Goal: Task Accomplishment & Management: Use online tool/utility

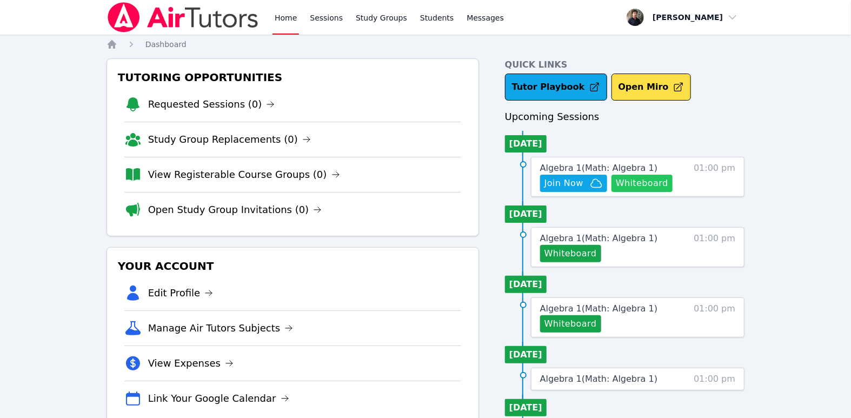
click at [650, 181] on button "Whiteboard" at bounding box center [642, 183] width 61 height 17
click at [316, 19] on link "Sessions" at bounding box center [326, 17] width 37 height 35
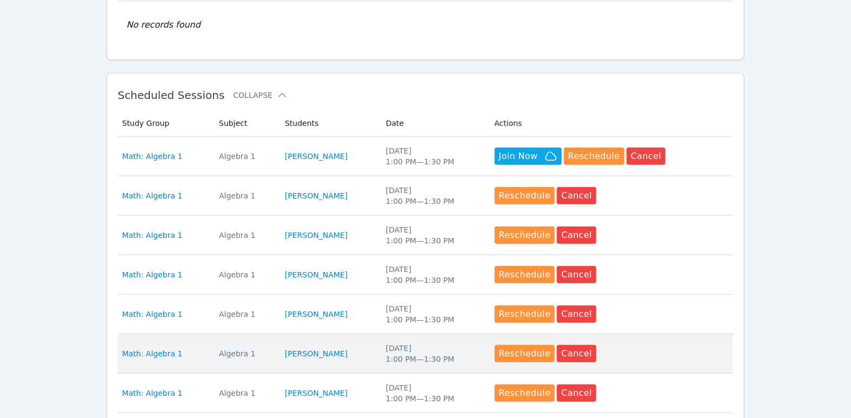
scroll to position [476, 0]
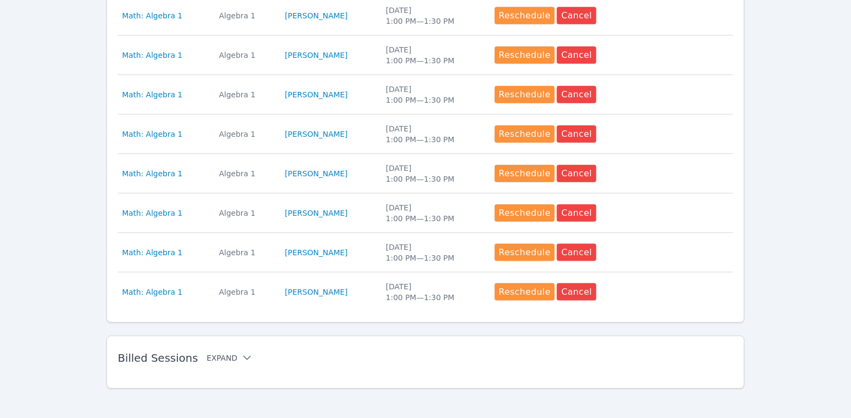
click at [219, 353] on button "Expand" at bounding box center [230, 358] width 46 height 11
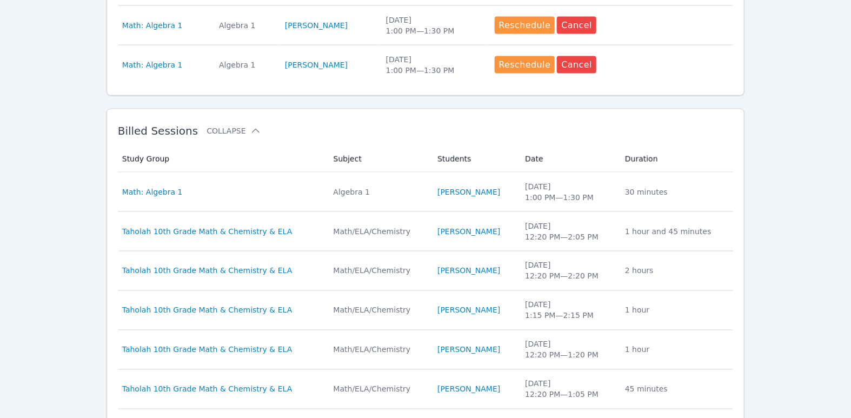
scroll to position [706, 0]
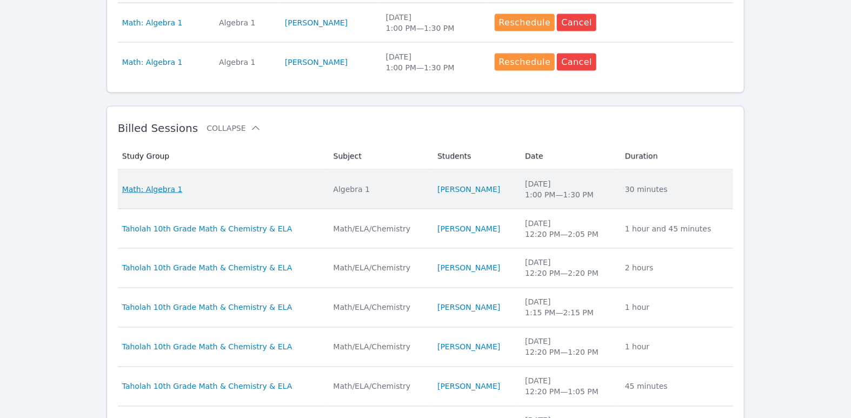
click at [165, 184] on span "Math: Algebra 1" at bounding box center [152, 189] width 61 height 11
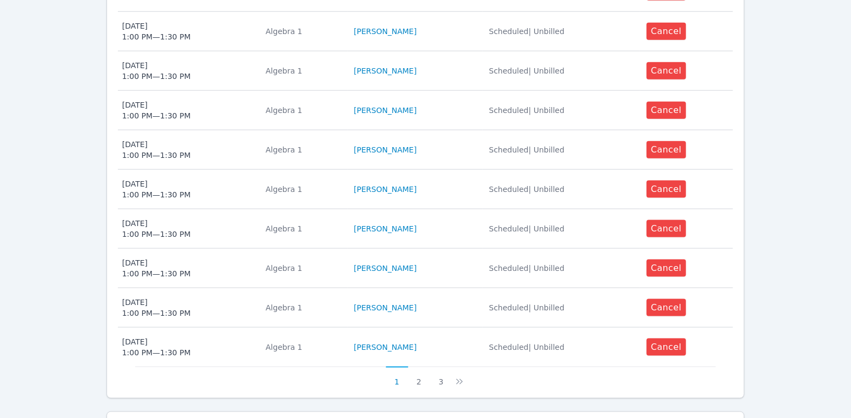
scroll to position [679, 0]
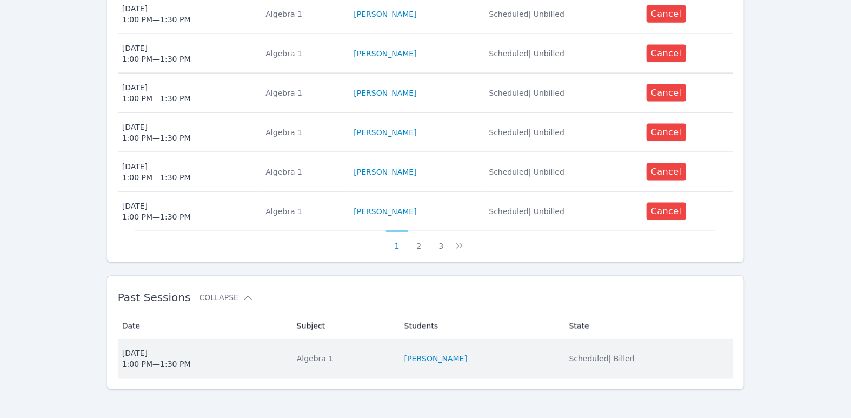
click at [194, 348] on span "Mon Aug 25 1:00 PM — 1:30 PM" at bounding box center [203, 359] width 162 height 22
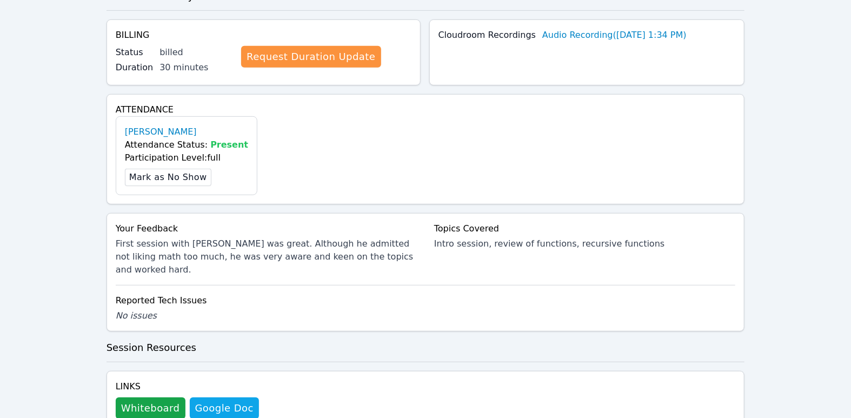
scroll to position [257, 0]
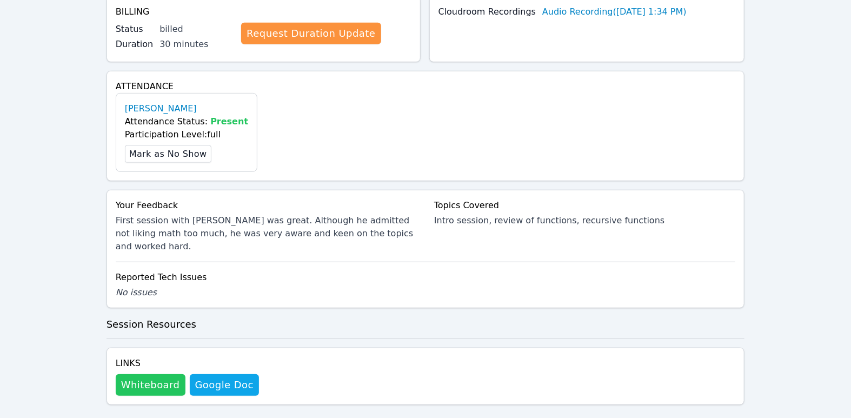
click at [157, 374] on button "Whiteboard" at bounding box center [151, 385] width 70 height 22
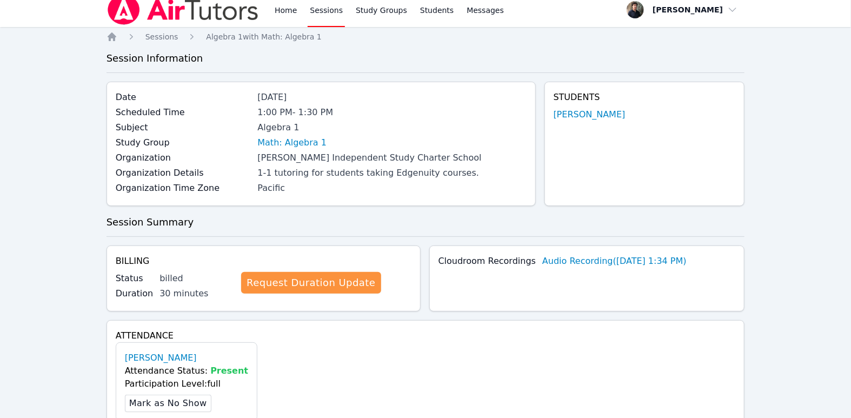
scroll to position [0, 0]
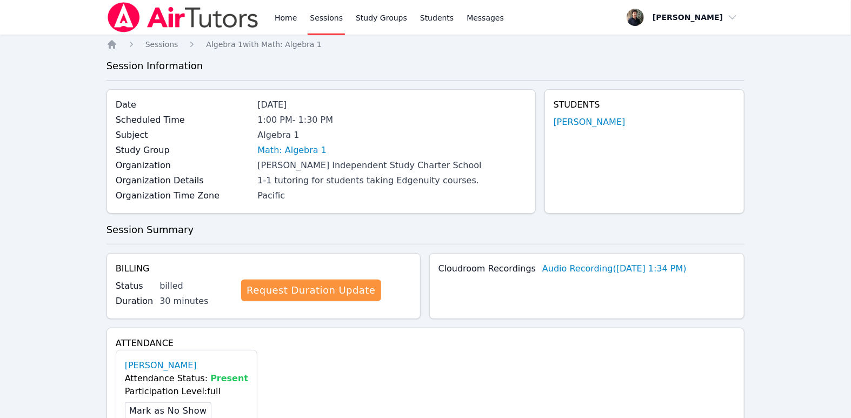
click at [174, 19] on img at bounding box center [183, 17] width 153 height 30
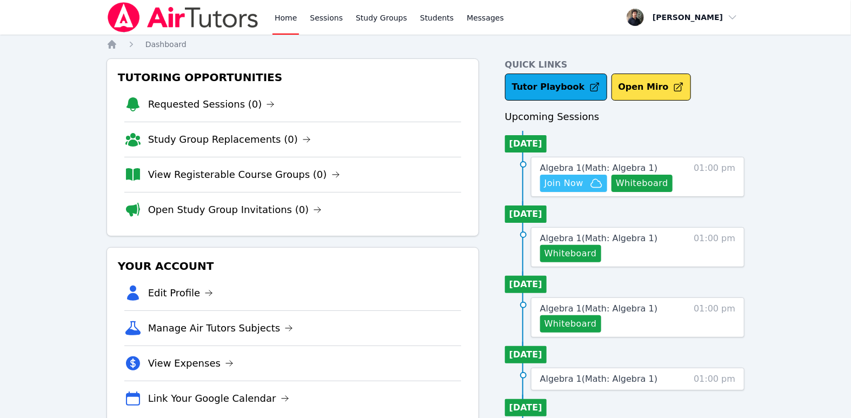
click at [588, 181] on span "Join Now" at bounding box center [574, 183] width 58 height 13
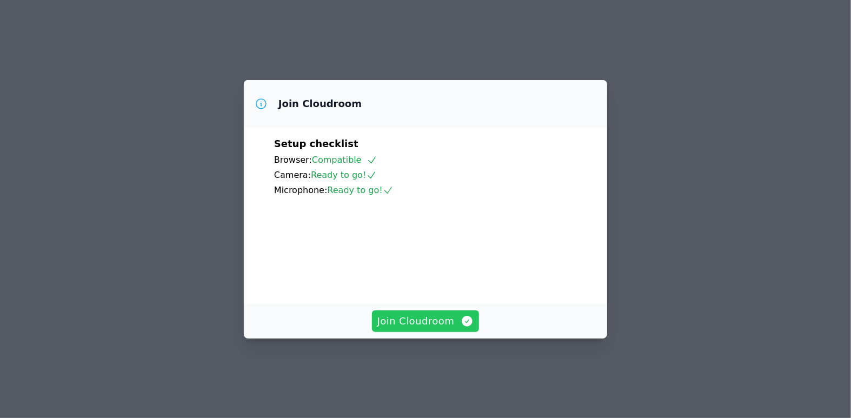
click at [430, 329] on span "Join Cloudroom" at bounding box center [425, 321] width 97 height 15
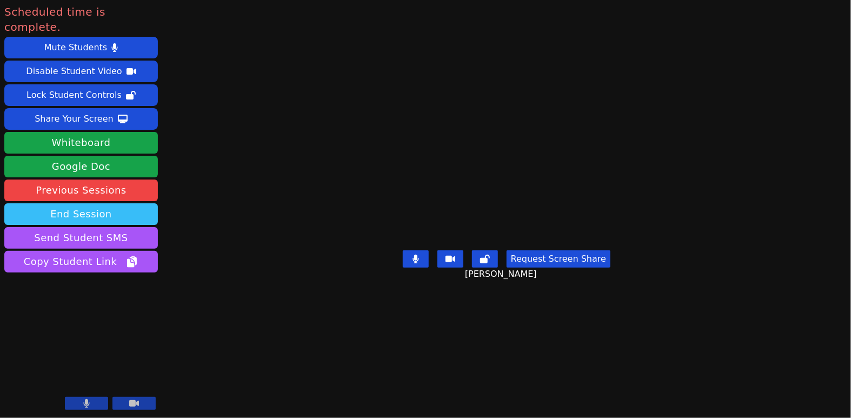
click at [131, 203] on button "End Session" at bounding box center [81, 214] width 154 height 22
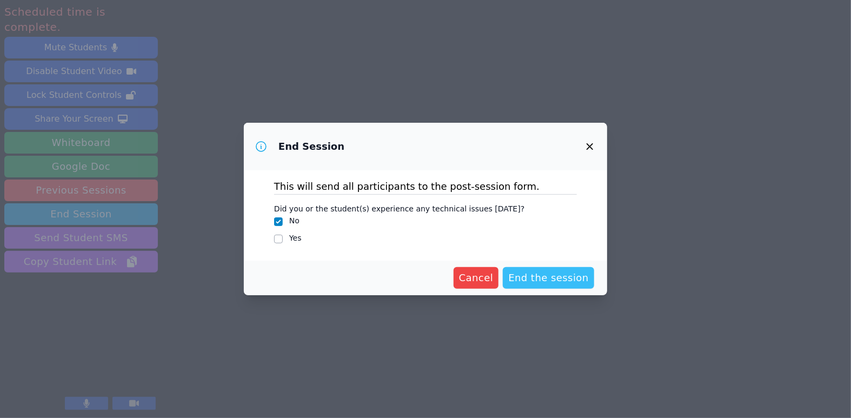
click at [547, 280] on span "End the session" at bounding box center [548, 277] width 81 height 15
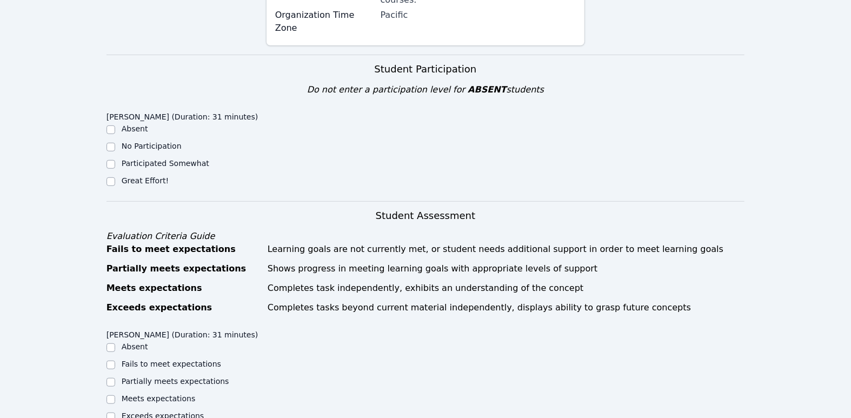
scroll to position [250, 0]
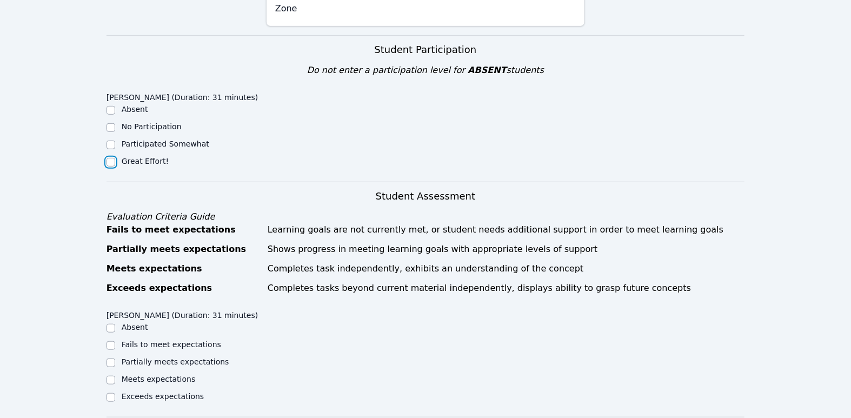
click at [110, 158] on input "Great Effort!" at bounding box center [111, 162] width 9 height 9
checkbox input "true"
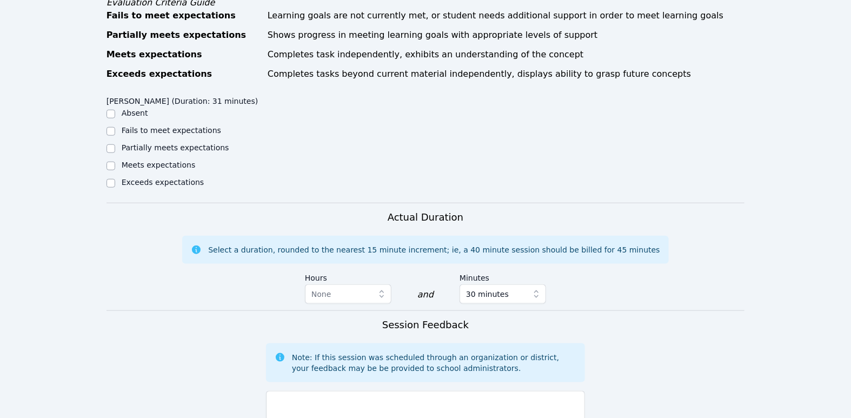
scroll to position [481, 0]
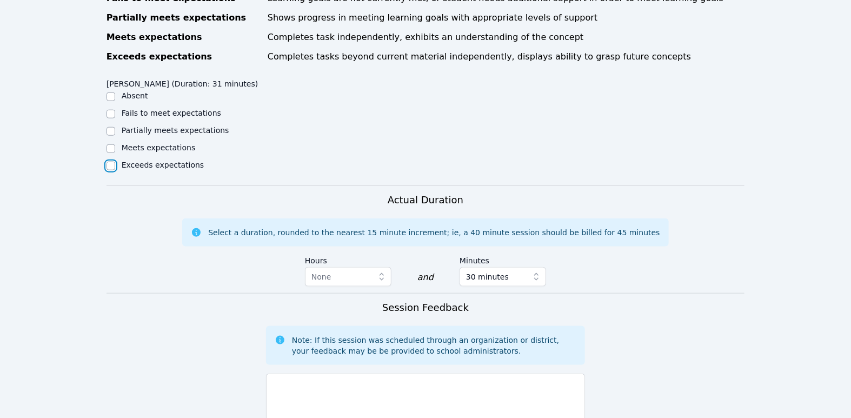
click at [107, 162] on input "Exceeds expectations" at bounding box center [111, 166] width 9 height 9
checkbox input "true"
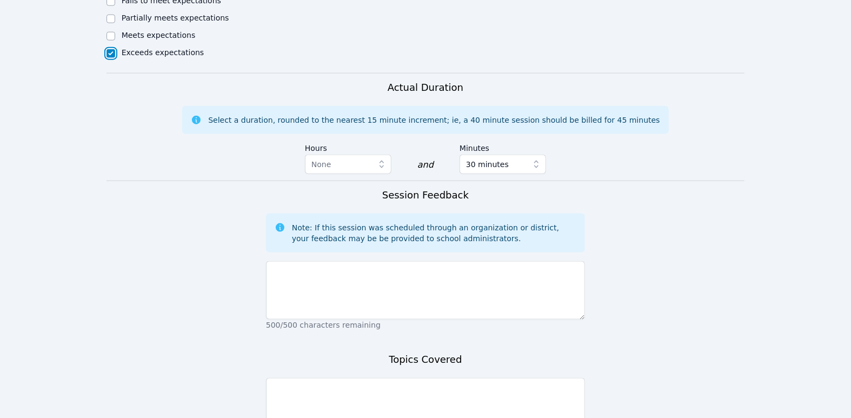
scroll to position [615, 0]
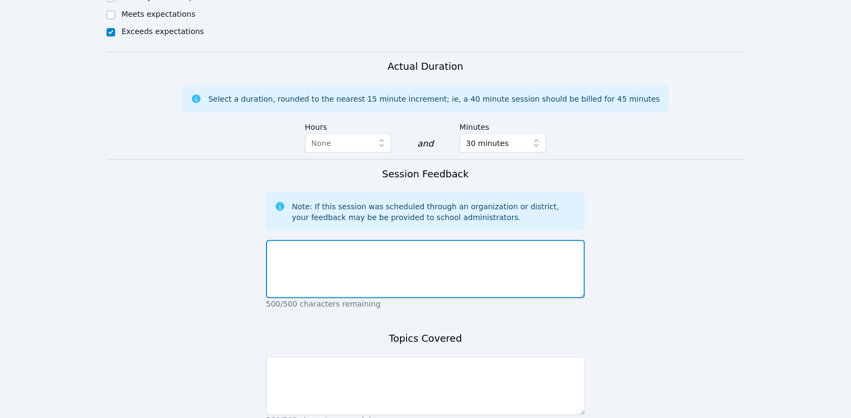
click at [317, 241] on textarea at bounding box center [425, 269] width 319 height 58
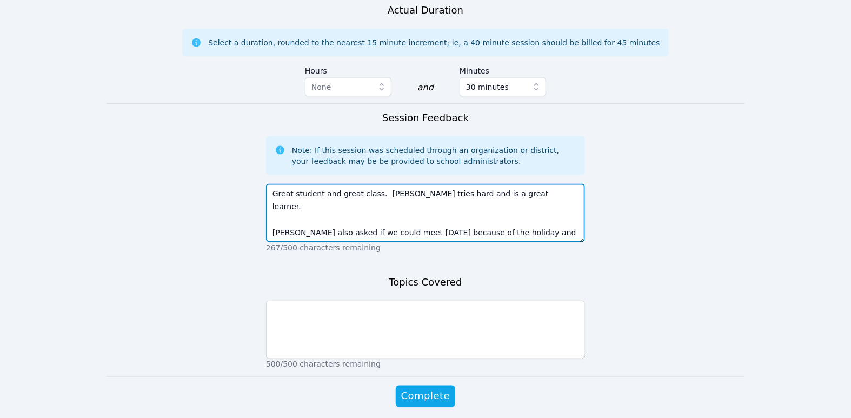
scroll to position [684, 0]
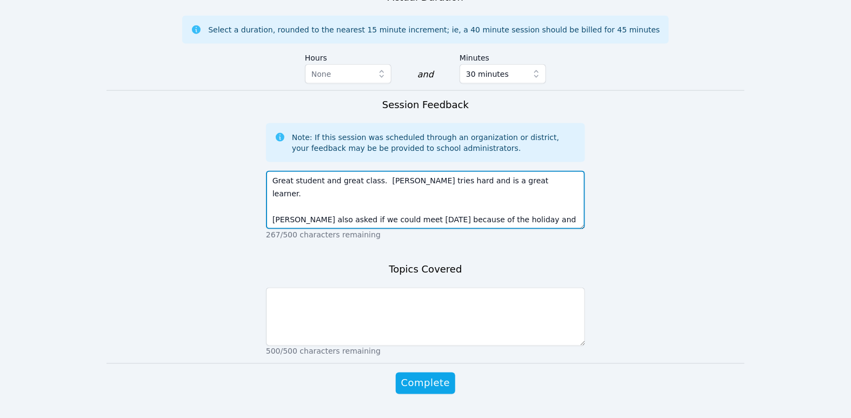
type textarea "Great student and great class. [PERSON_NAME] tries hard and is a great learner.…"
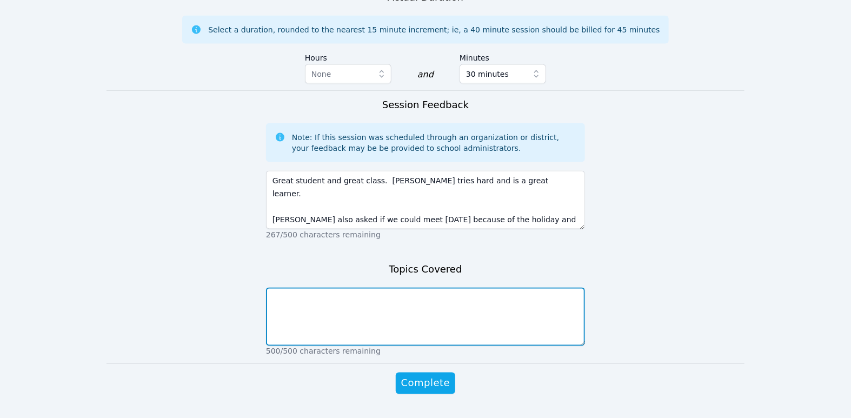
click at [315, 288] on textarea at bounding box center [425, 317] width 319 height 58
type textarea "Finding rates of change and initial values for functions"
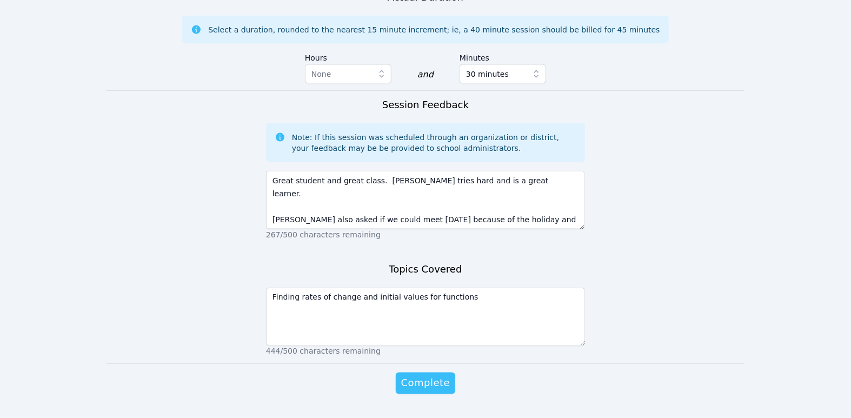
click at [415, 376] on span "Complete" at bounding box center [425, 383] width 49 height 15
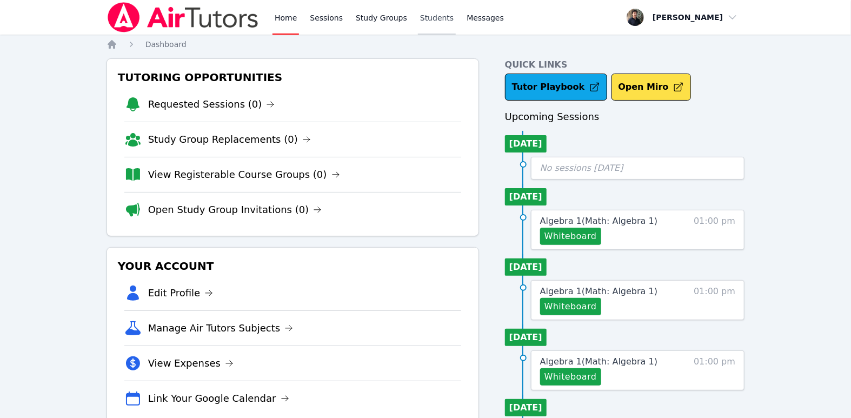
click at [434, 19] on link "Students" at bounding box center [437, 17] width 38 height 35
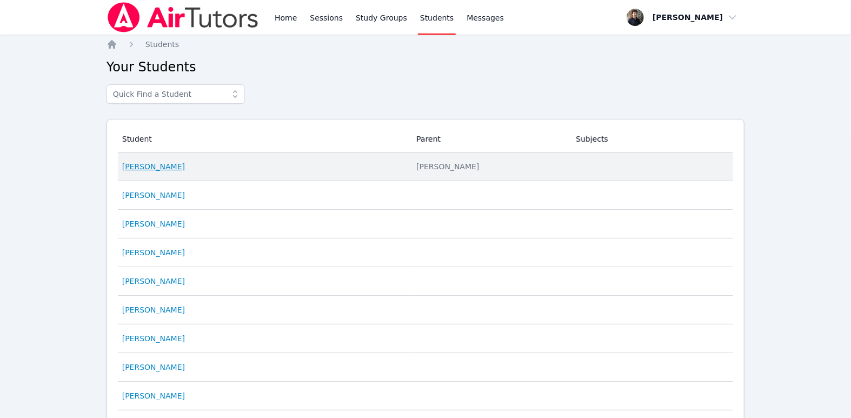
click at [155, 162] on link "[PERSON_NAME]" at bounding box center [153, 166] width 63 height 11
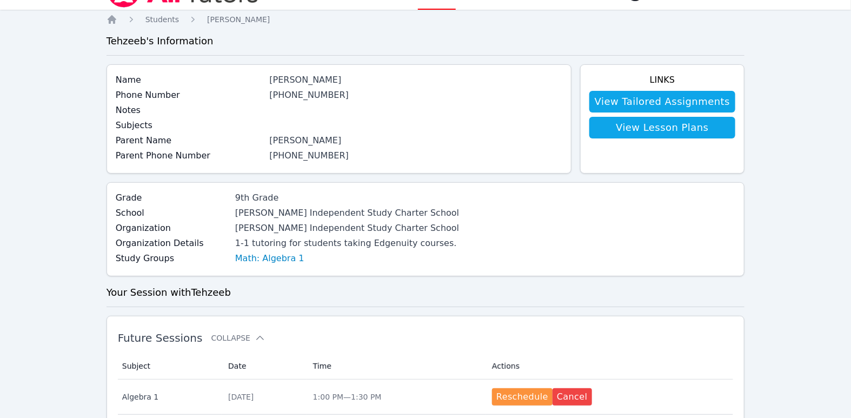
scroll to position [2, 0]
